Goal: Task Accomplishment & Management: Use online tool/utility

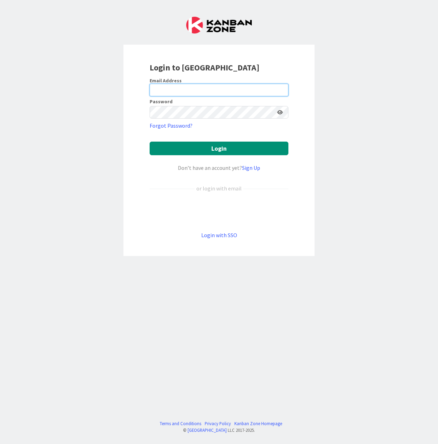
click at [178, 93] on input "email" at bounding box center [218, 90] width 139 height 13
type input "[EMAIL_ADDRESS][DOMAIN_NAME]"
drag, startPoint x: 124, startPoint y: 381, endPoint x: 125, endPoint y: 377, distance: 3.6
click at [124, 381] on div "Login to [GEOGRAPHIC_DATA] Email Address [EMAIL_ADDRESS][DOMAIN_NAME] Password …" at bounding box center [219, 222] width 438 height 444
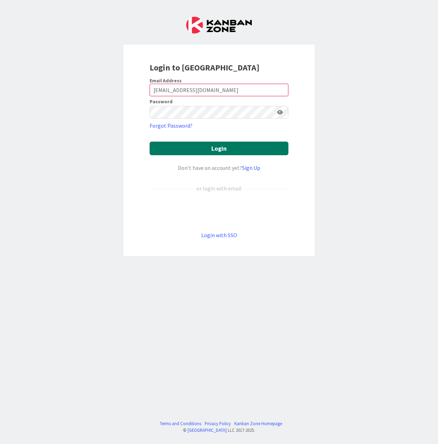
click at [206, 146] on button "Login" at bounding box center [218, 148] width 139 height 14
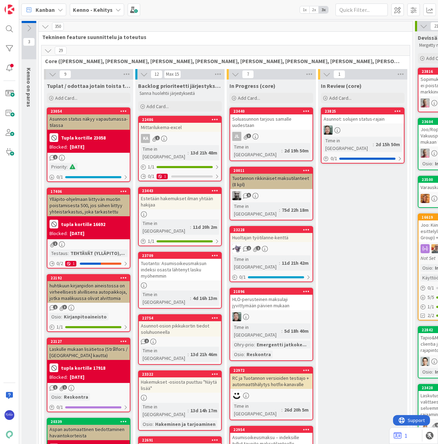
click at [97, 9] on b "Kenno - Kehitys" at bounding box center [93, 9] width 40 height 7
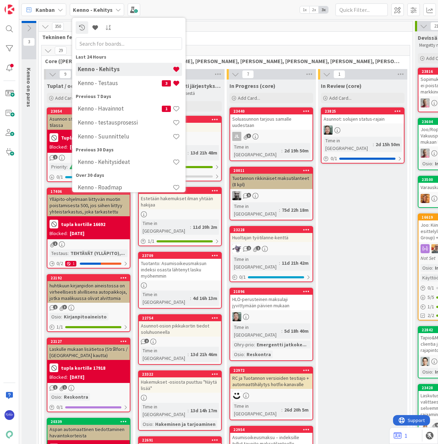
click at [106, 83] on h4 "Kenno - Testaus" at bounding box center [120, 82] width 84 height 7
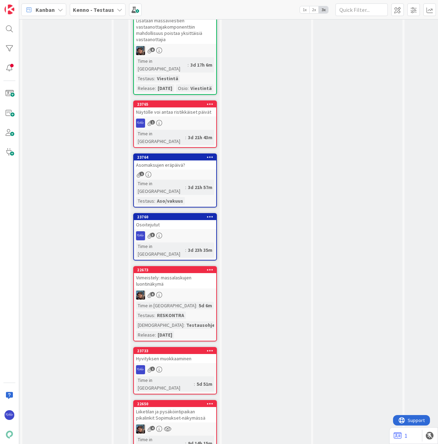
scroll to position [592, 307]
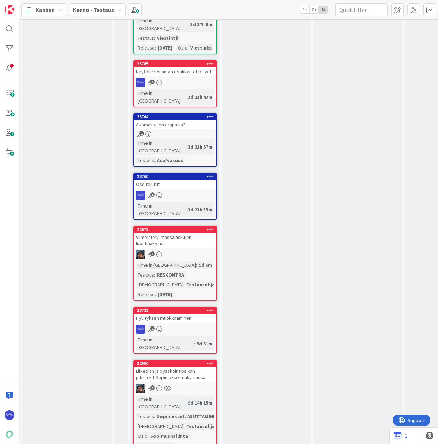
click at [172, 172] on div "23760 Osoitejutut 3 Time in Column : 3d 23h 35m" at bounding box center [175, 195] width 84 height 47
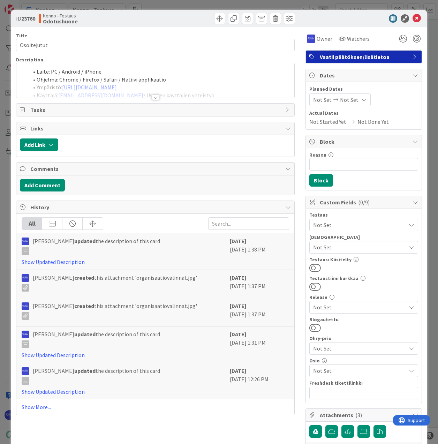
click at [154, 96] on div at bounding box center [156, 97] width 8 height 6
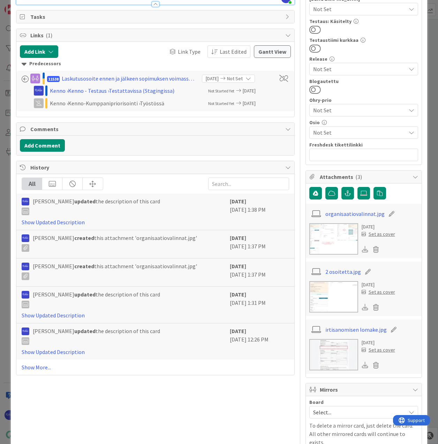
scroll to position [244, 0]
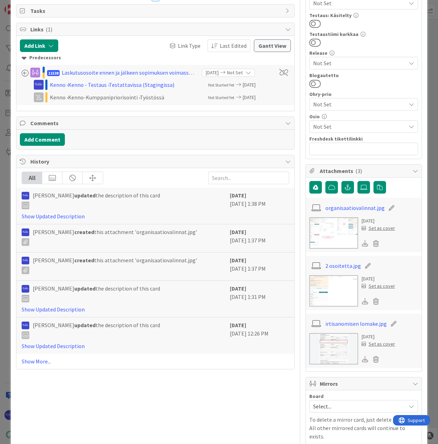
click at [345, 209] on link "organisaatiovalinnat.jpg" at bounding box center [354, 207] width 59 height 8
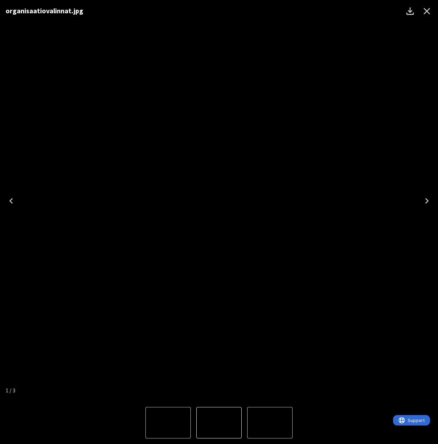
click at [427, 10] on icon "Close" at bounding box center [426, 11] width 11 height 11
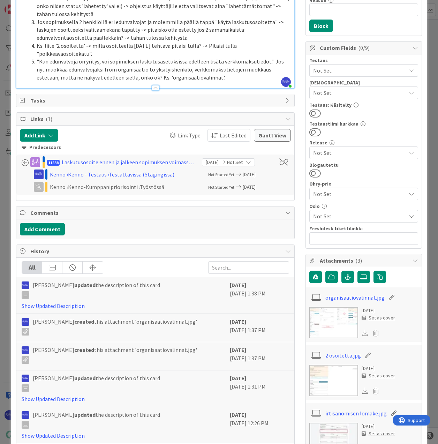
scroll to position [0, 0]
